Goal: Task Accomplishment & Management: Manage account settings

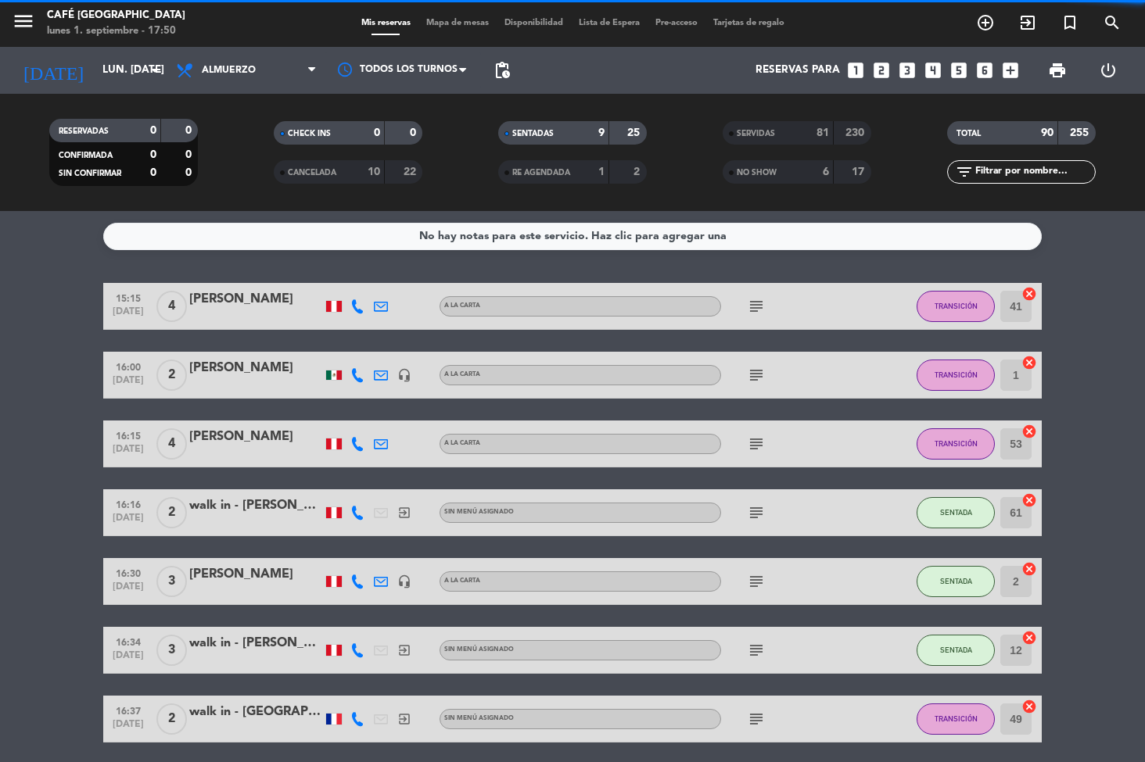
click at [454, 22] on span "Mapa de mesas" at bounding box center [457, 23] width 78 height 9
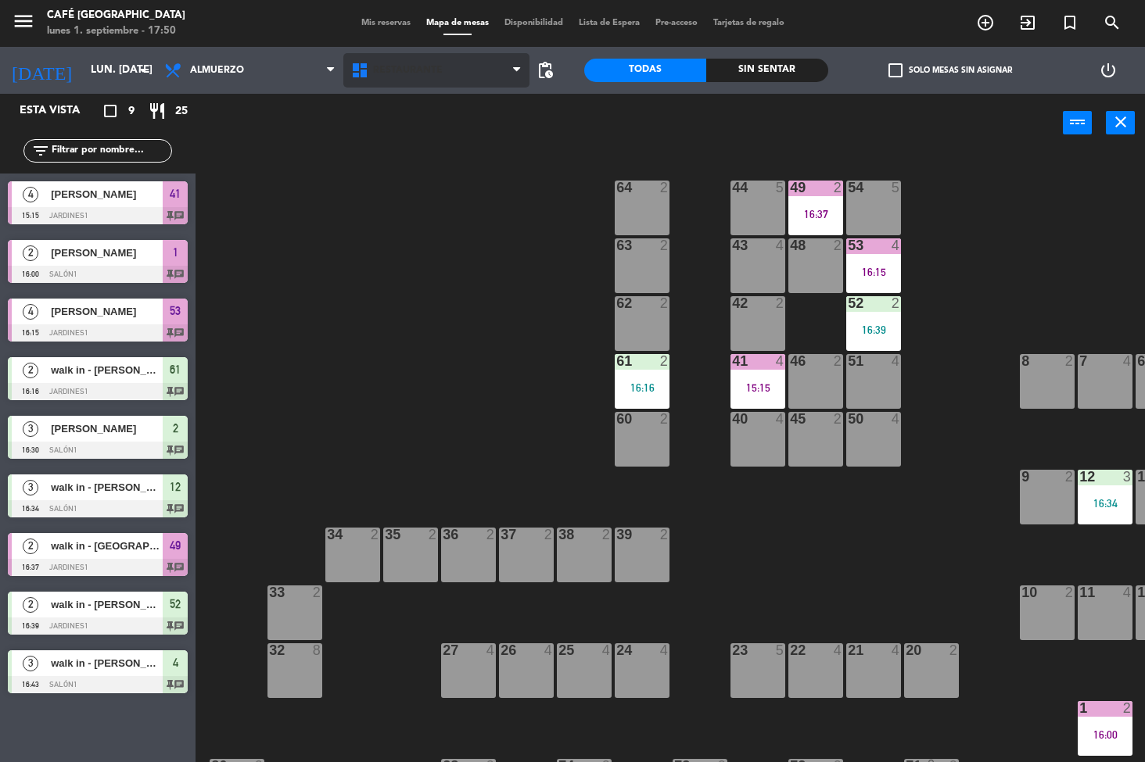
click at [451, 63] on span "Restaurante" at bounding box center [436, 70] width 187 height 34
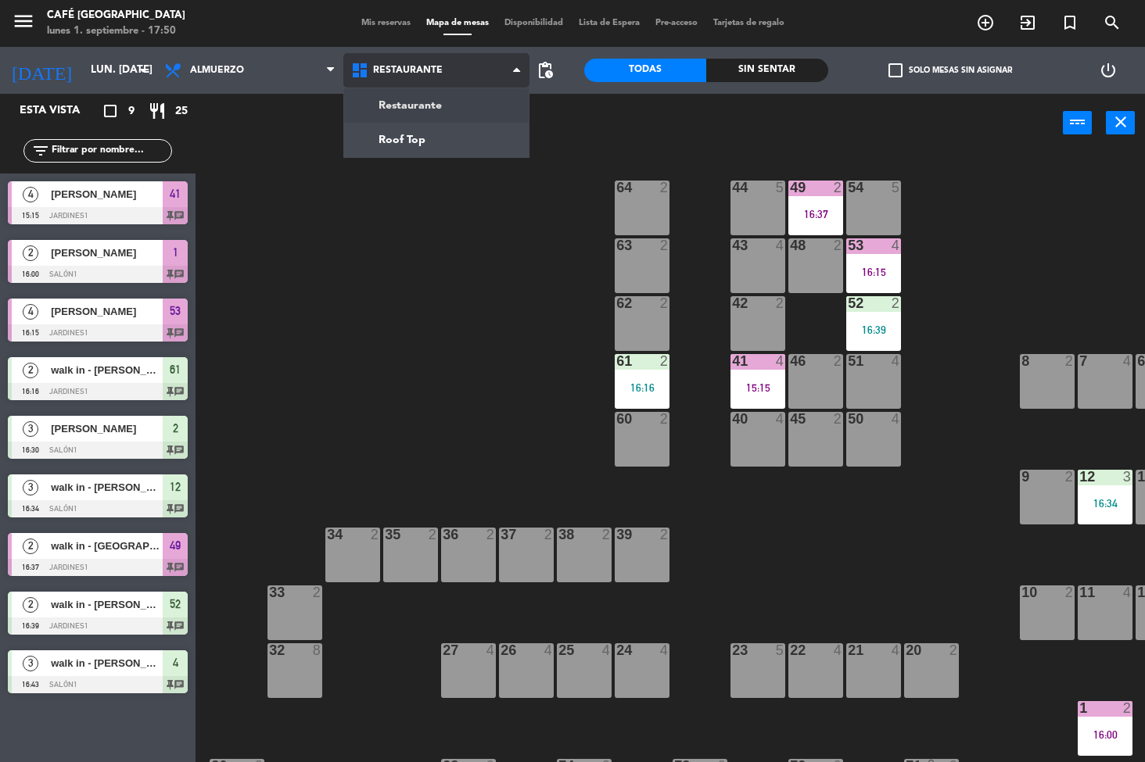
click at [469, 145] on ng-component "menu Café Museo Larco lunes 1. septiembre - 17:50 Mis reservas Mapa de mesas Di…" at bounding box center [572, 381] width 1145 height 763
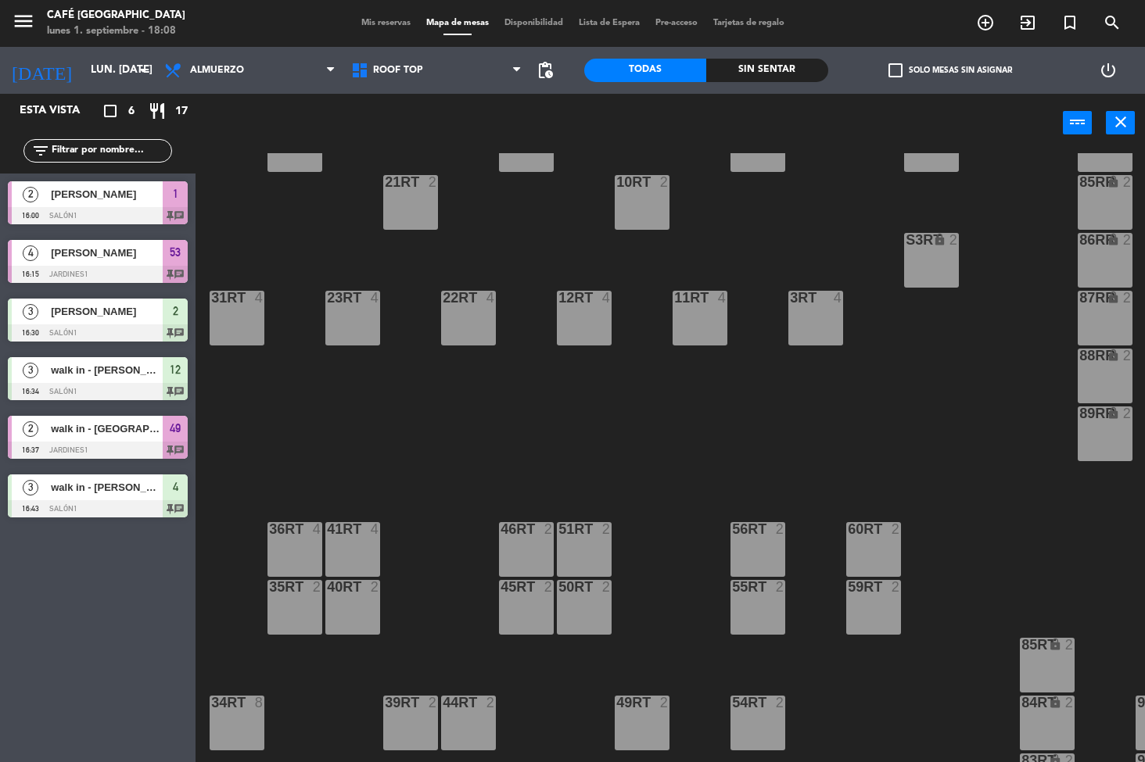
scroll to position [364, 0]
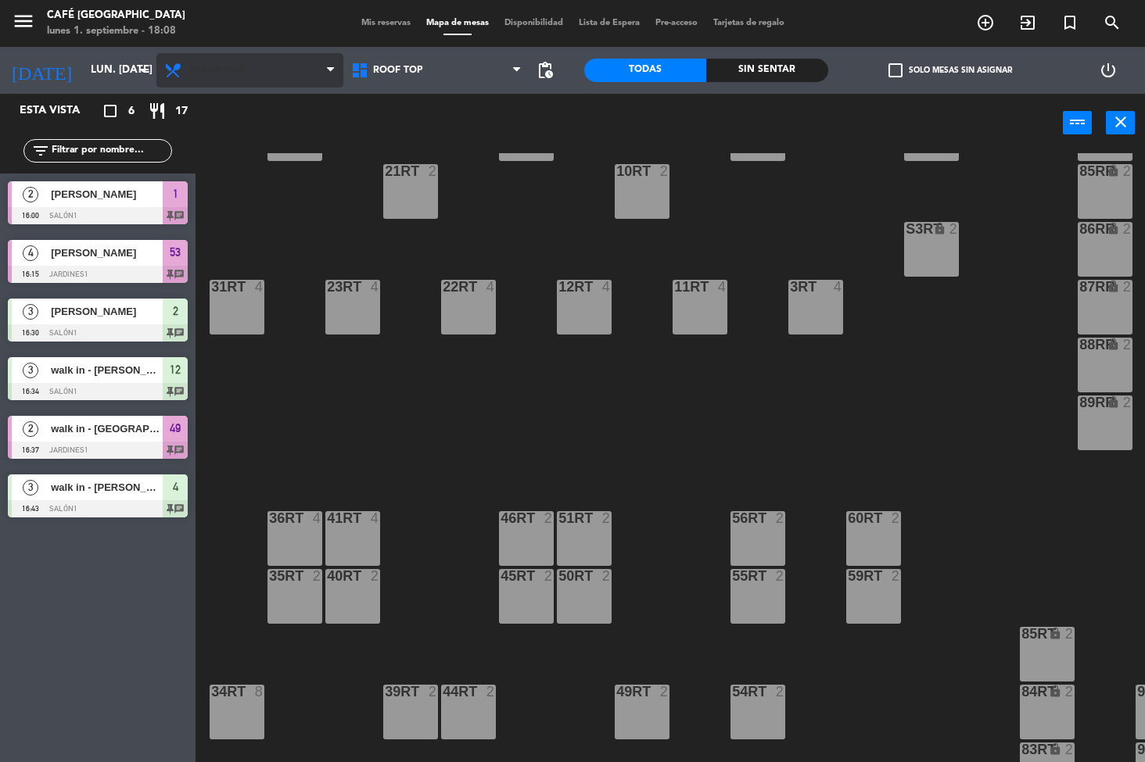
click at [260, 87] on span "Almuerzo" at bounding box center [249, 70] width 187 height 34
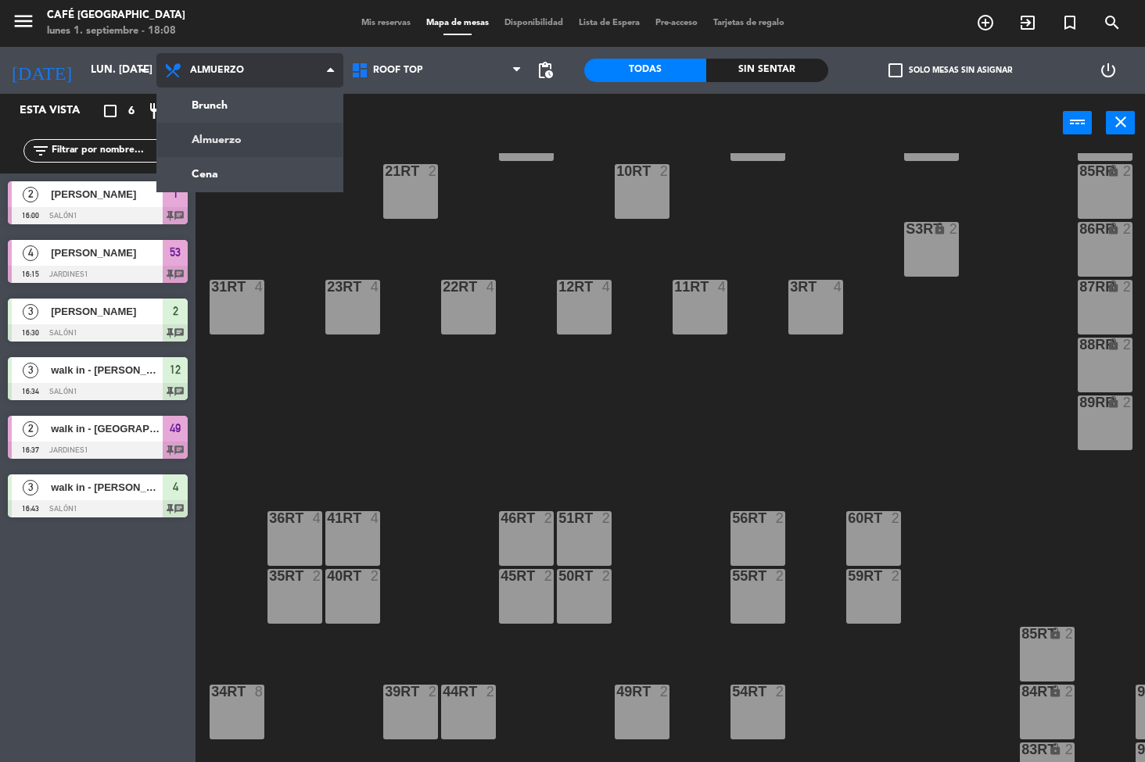
click at [259, 158] on ng-component "menu Café Museo Larco lunes 1. septiembre - 18:08 Mis reservas Mapa de mesas Di…" at bounding box center [572, 381] width 1145 height 763
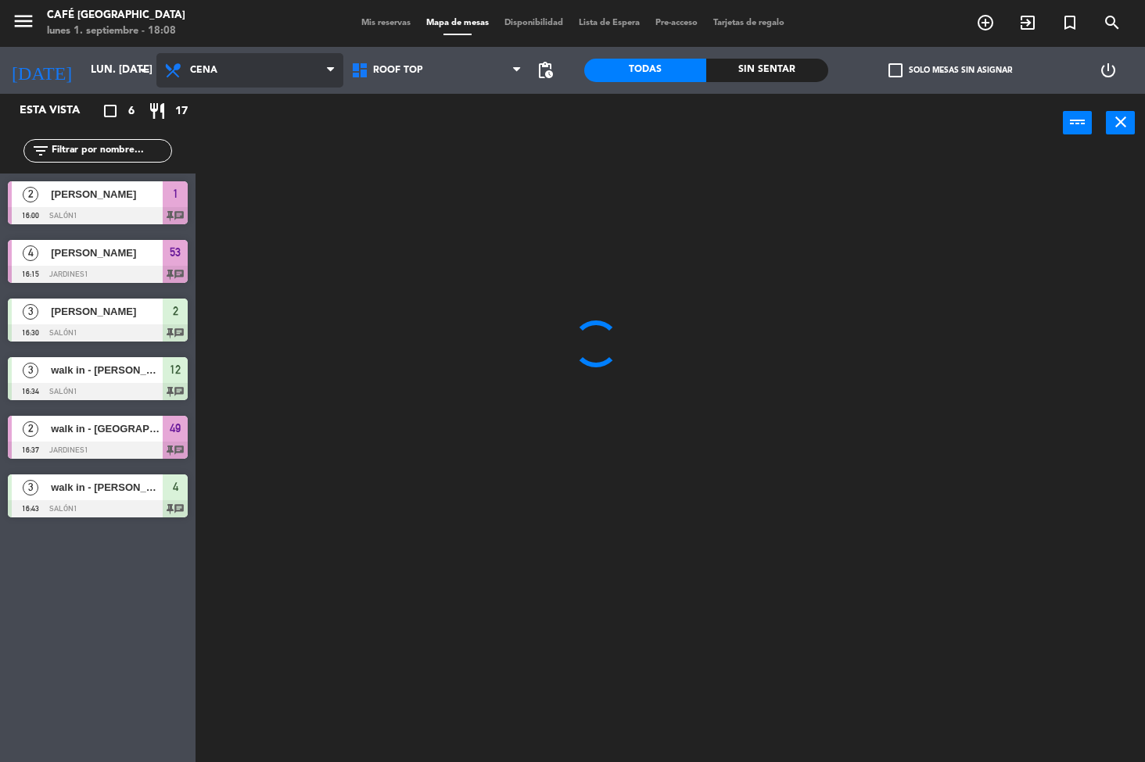
scroll to position [0, 0]
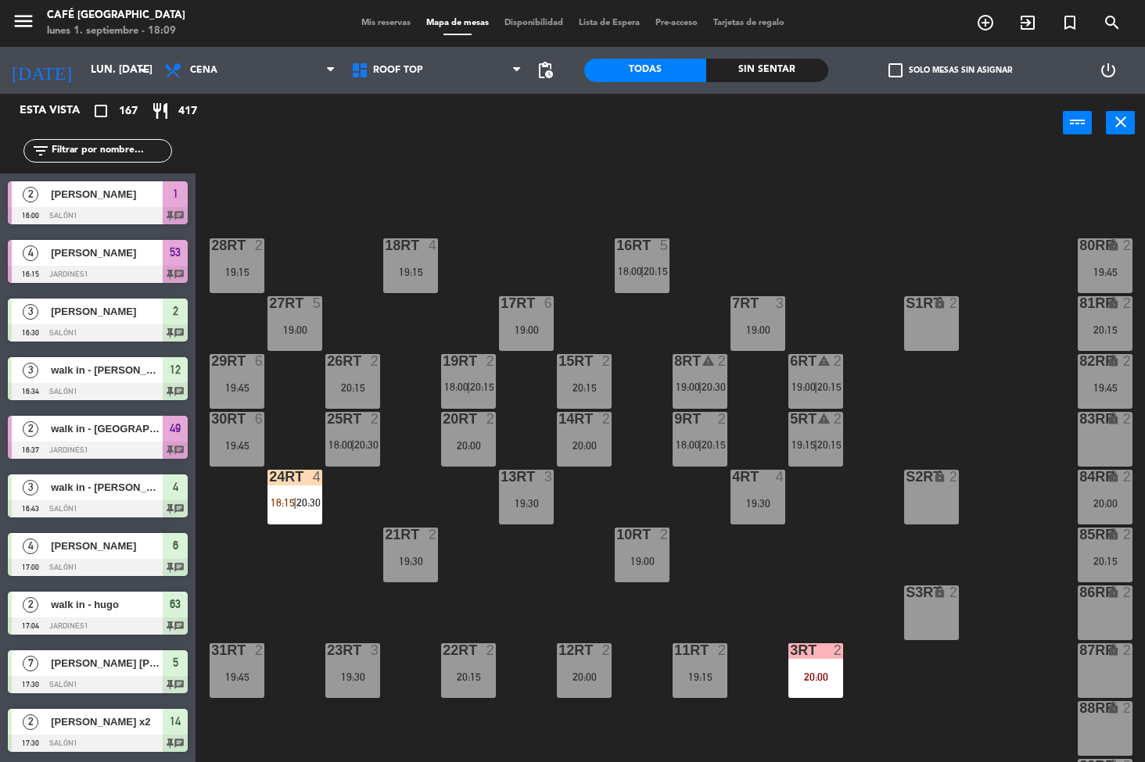
click at [831, 648] on div "2" at bounding box center [842, 651] width 26 height 14
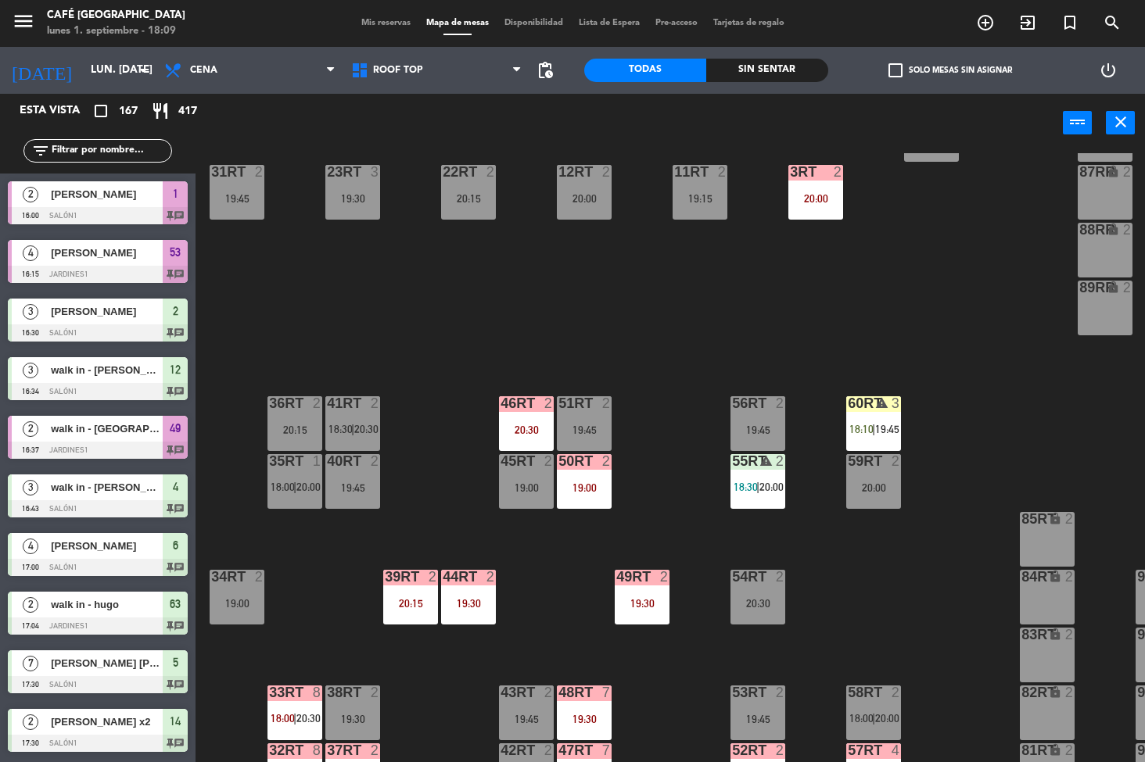
scroll to position [580, 0]
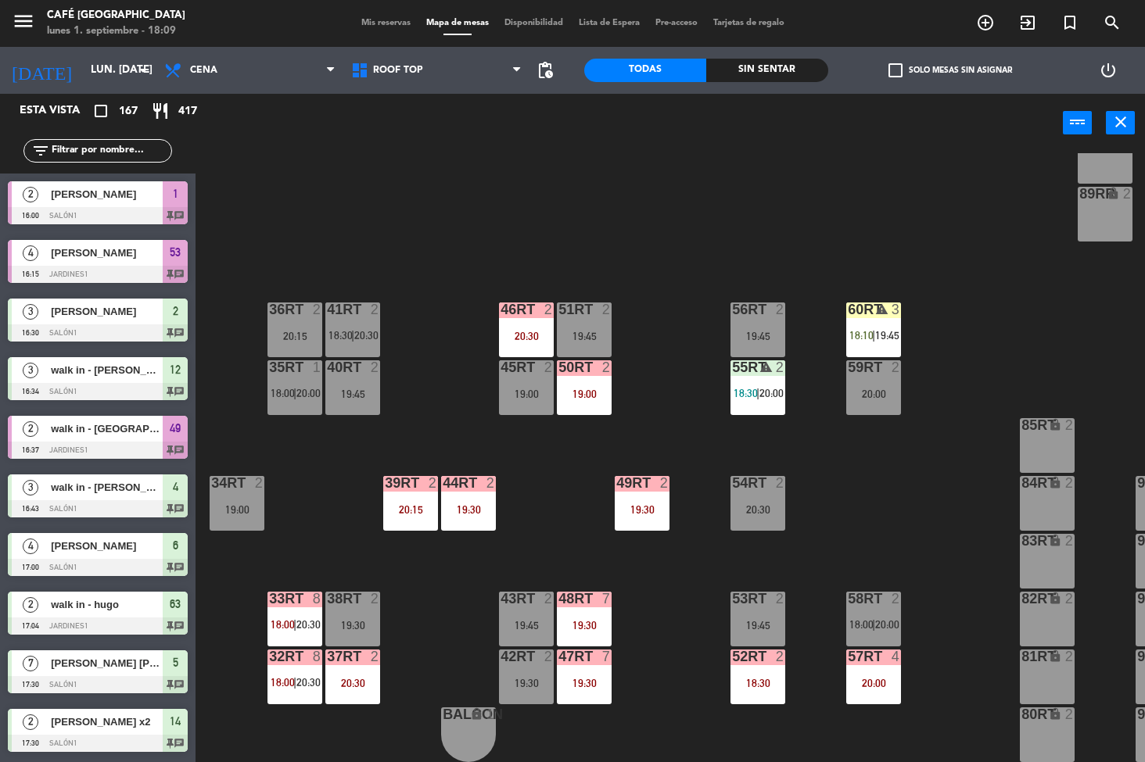
click at [746, 371] on div "55RT warning 2 18:30 | 20:00" at bounding box center [757, 388] width 55 height 55
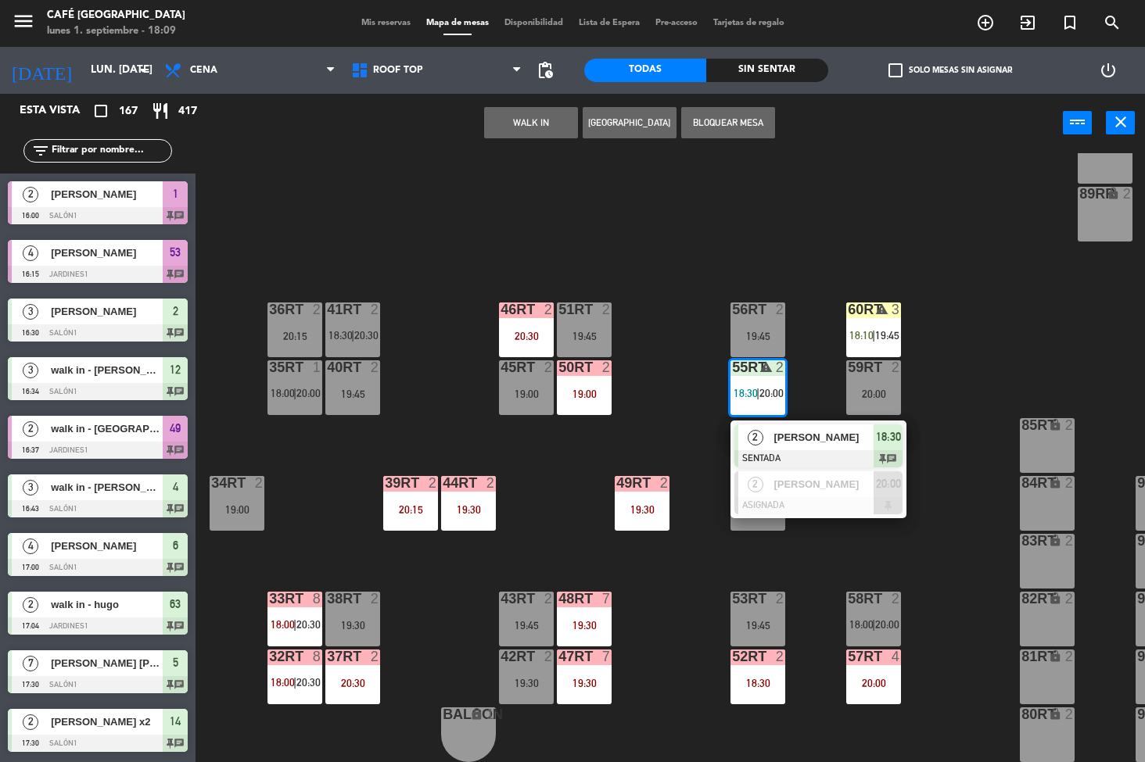
click at [816, 454] on div at bounding box center [818, 458] width 168 height 17
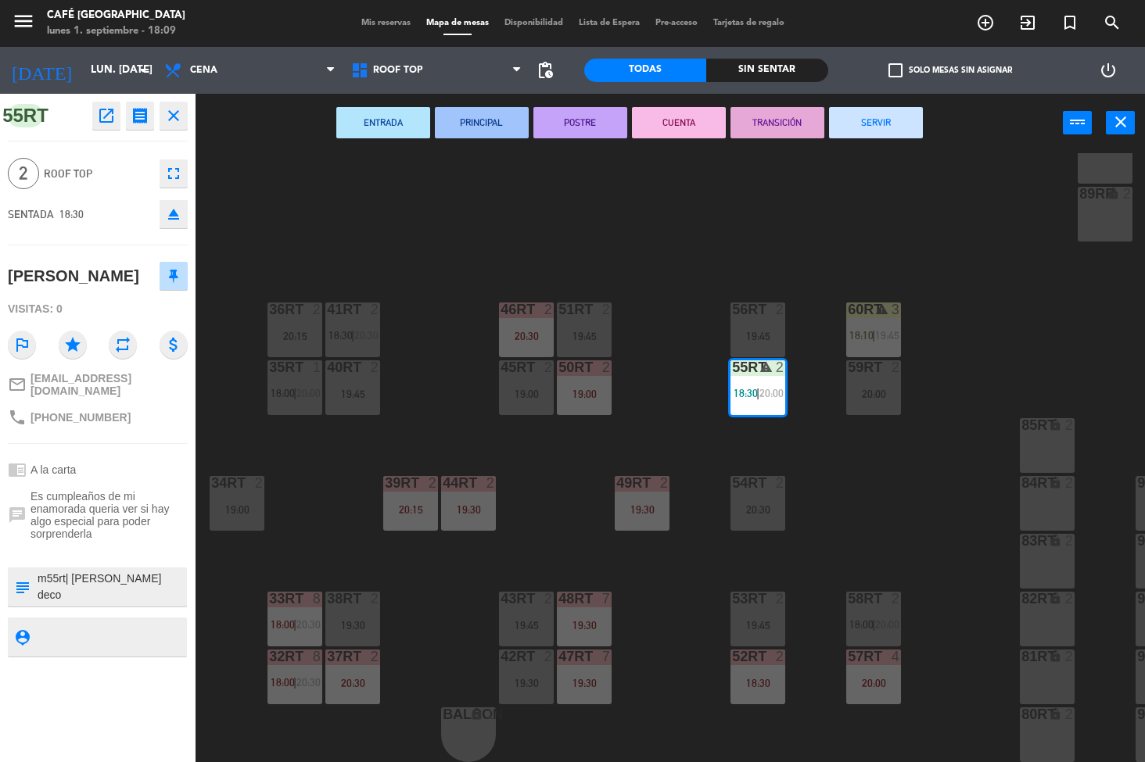
click at [981, 272] on div "18RT 4 19:15 16RT 5 18:00 | 20:15 28RT 2 19:15 80RR lock 2 19:45 27RT 5 19:00 7…" at bounding box center [676, 458] width 938 height 610
click at [881, 310] on div "warning" at bounding box center [873, 310] width 26 height 15
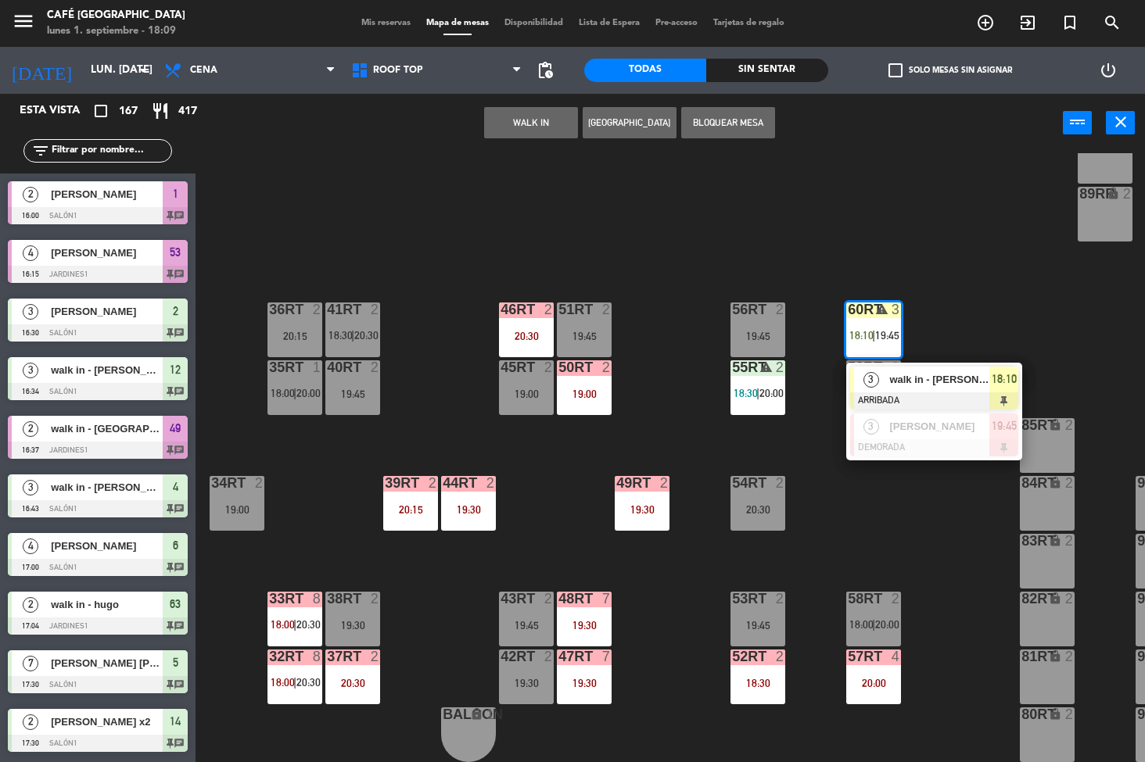
scroll to position [0, 0]
click at [924, 371] on span "walk in - [PERSON_NAME][GEOGRAPHIC_DATA]" at bounding box center [939, 379] width 100 height 16
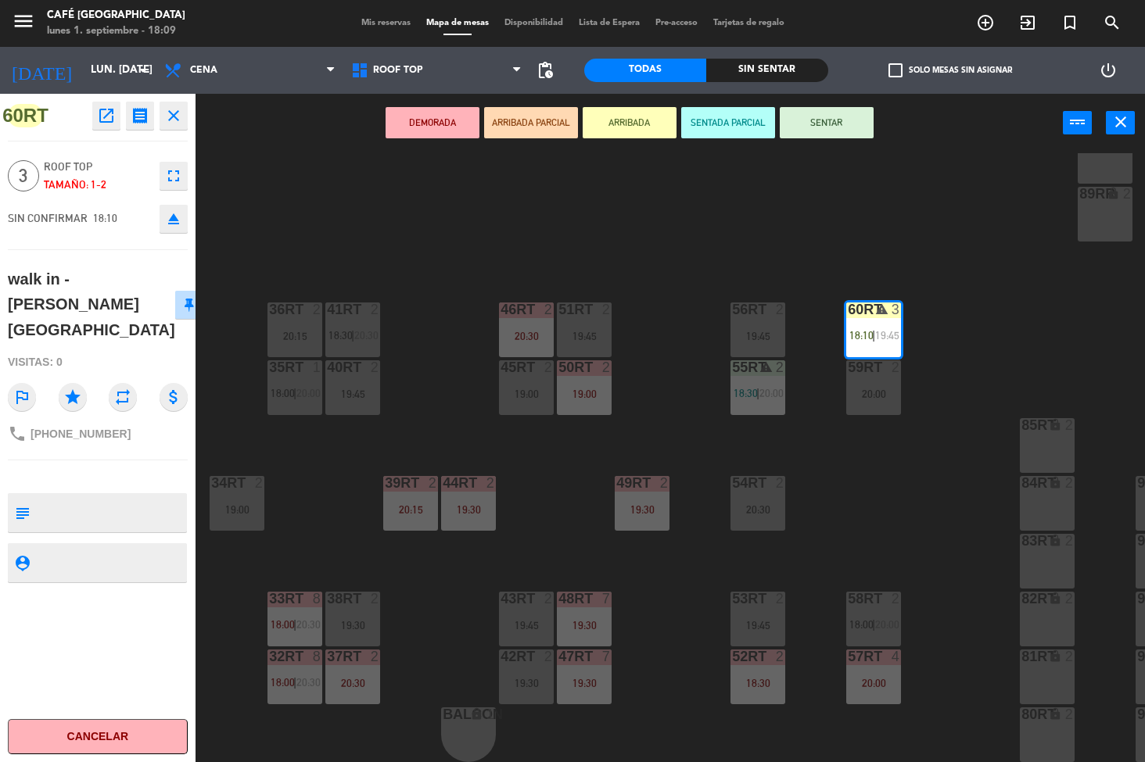
click at [673, 216] on div "18RT 4 19:15 16RT 5 18:00 | 20:15 28RT 2 19:15 80RR lock 2 19:45 27RT 5 19:00 7…" at bounding box center [676, 458] width 938 height 610
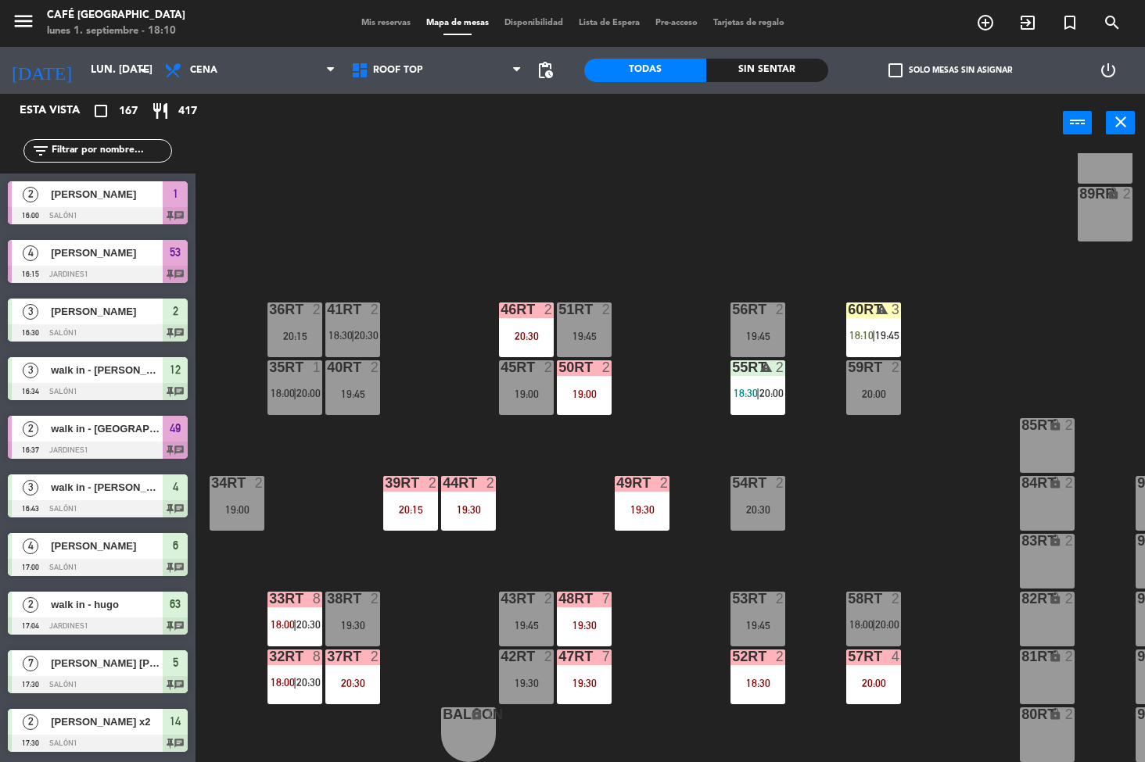
click at [911, 503] on div "18RT 4 19:15 16RT 5 18:00 | 20:15 28RT 2 19:15 80RR lock 2 19:45 27RT 5 19:00 7…" at bounding box center [676, 458] width 938 height 610
click at [850, 512] on div "18RT 4 19:15 16RT 5 18:00 | 20:15 28RT 2 19:15 80RR lock 2 19:45 27RT 5 19:00 7…" at bounding box center [676, 458] width 938 height 610
click at [770, 504] on div "20:30" at bounding box center [757, 509] width 55 height 11
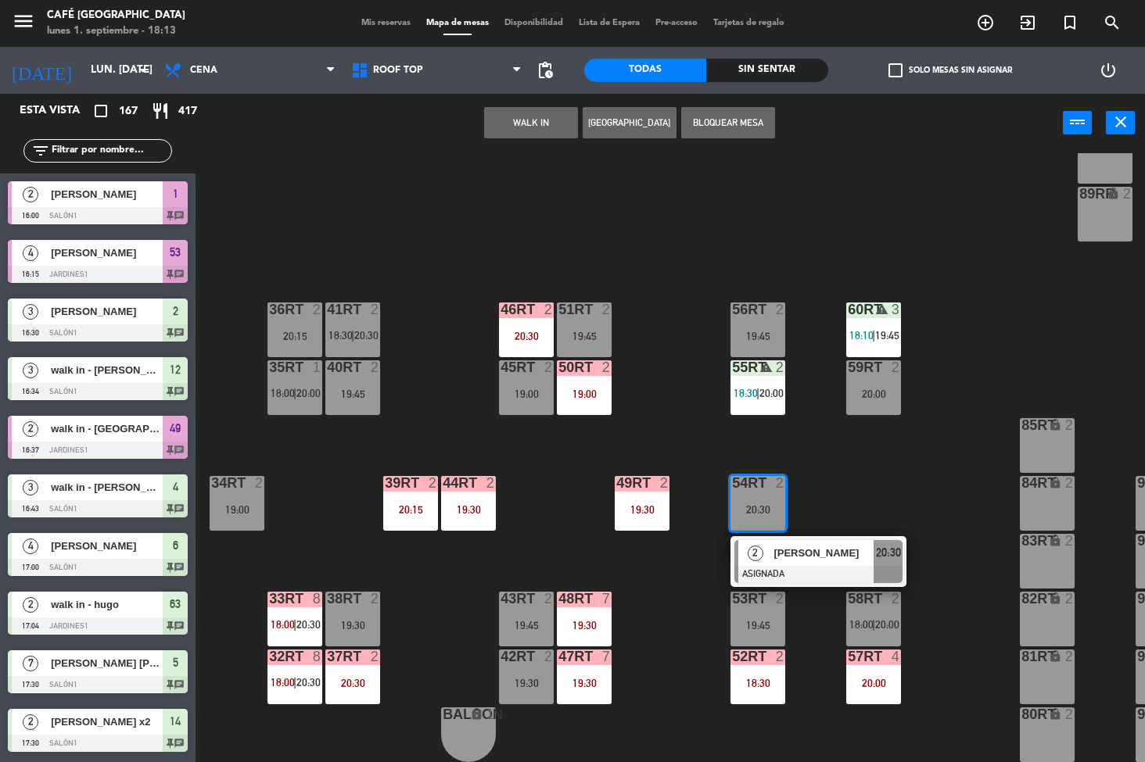
click at [789, 545] on span "[PERSON_NAME]" at bounding box center [823, 553] width 100 height 16
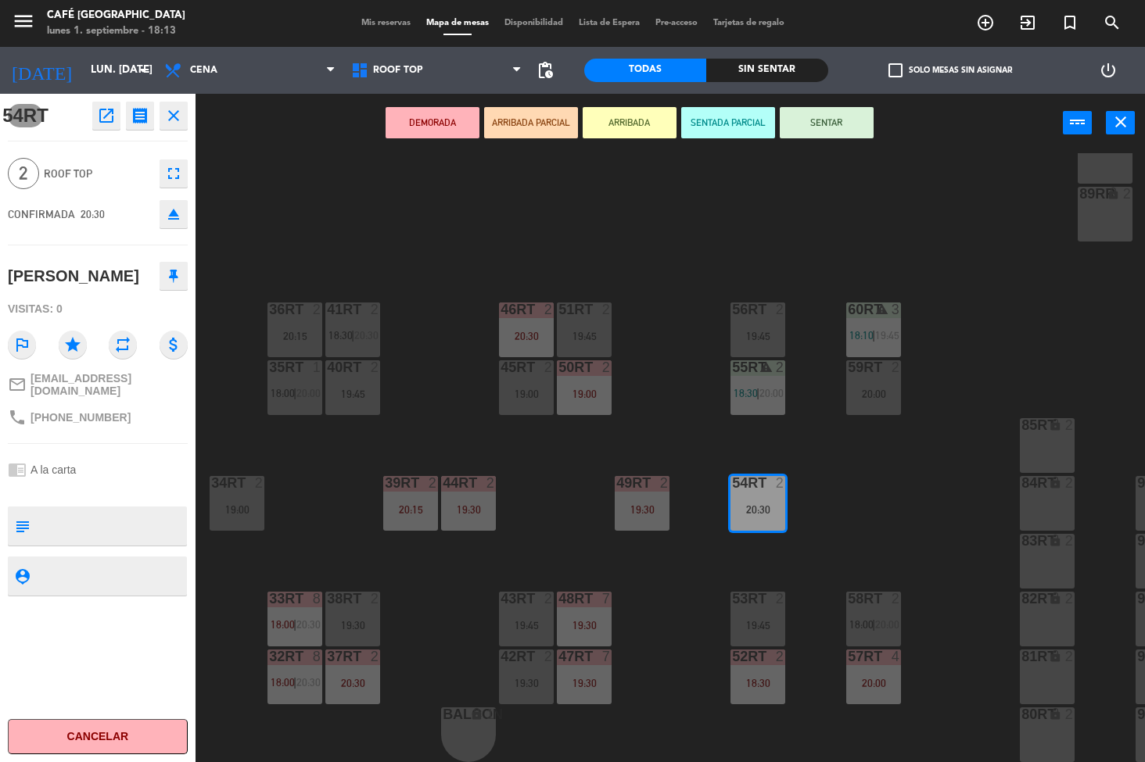
click at [106, 124] on icon "open_in_new" at bounding box center [106, 115] width 19 height 19
